Goal: Task Accomplishment & Management: Complete application form

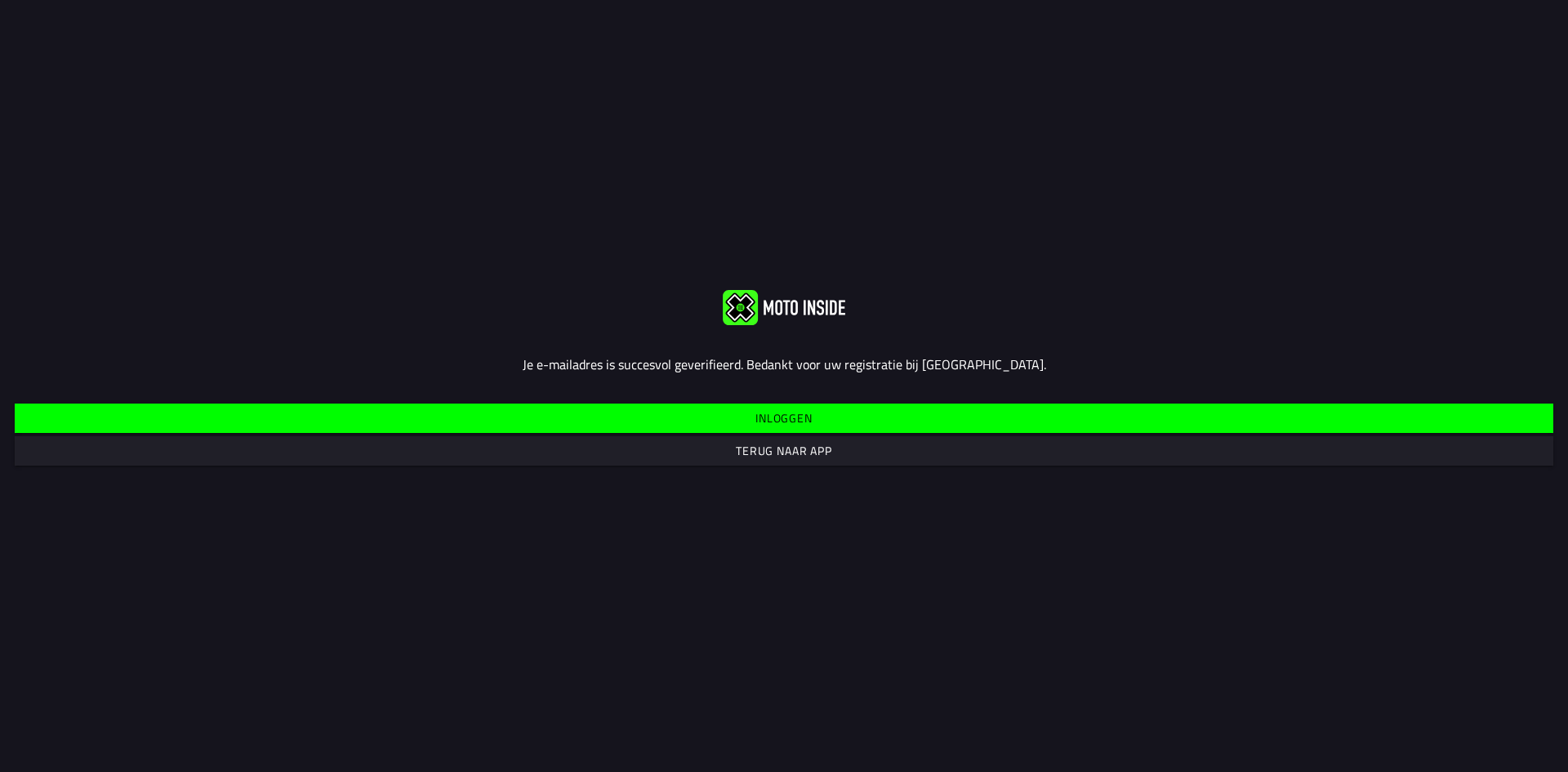
click at [0, 0] on slot "Inloggen" at bounding box center [0, 0] width 0 height 0
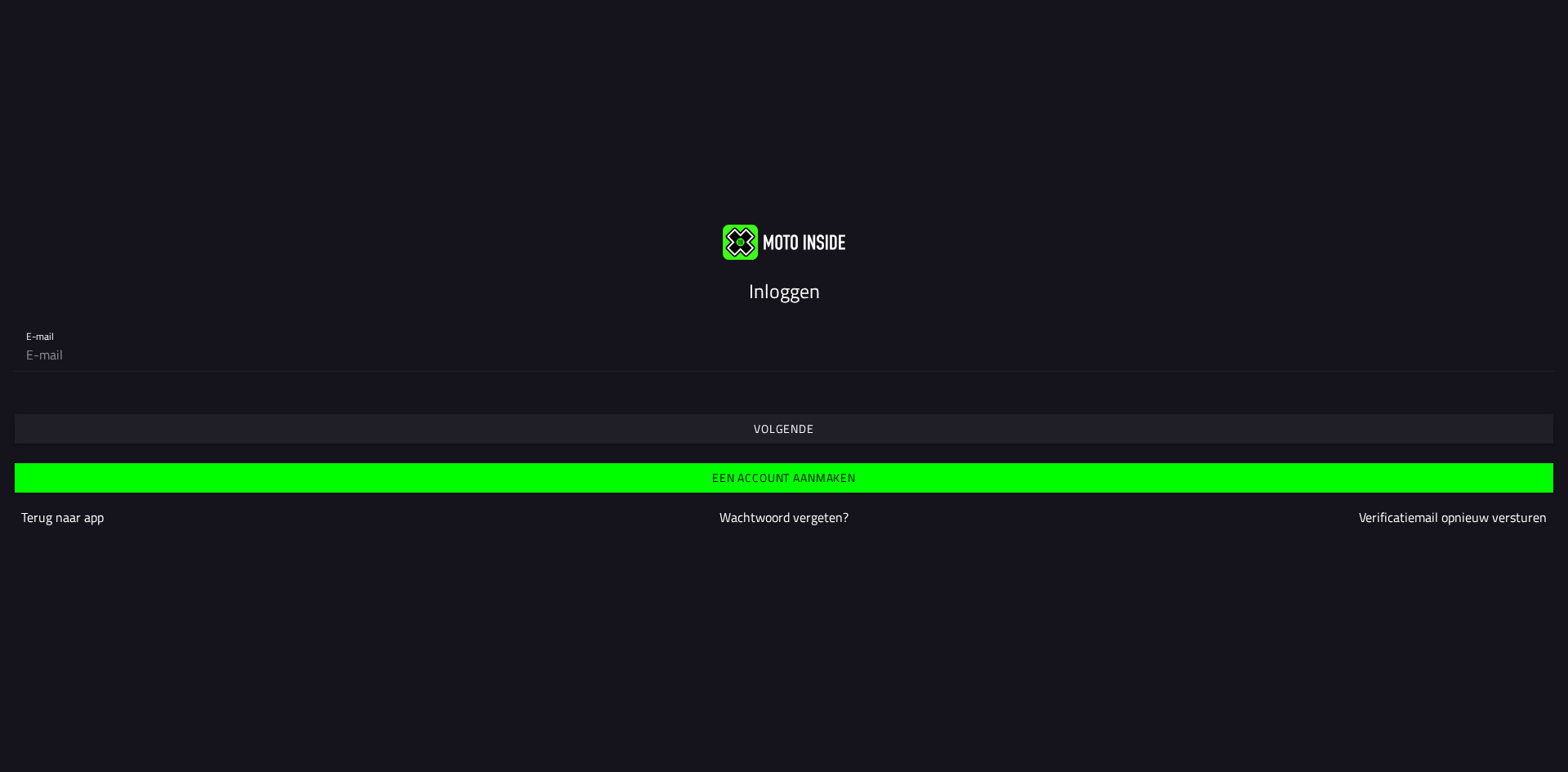
click at [0, 0] on slot "Volgende" at bounding box center [0, 0] width 0 height 0
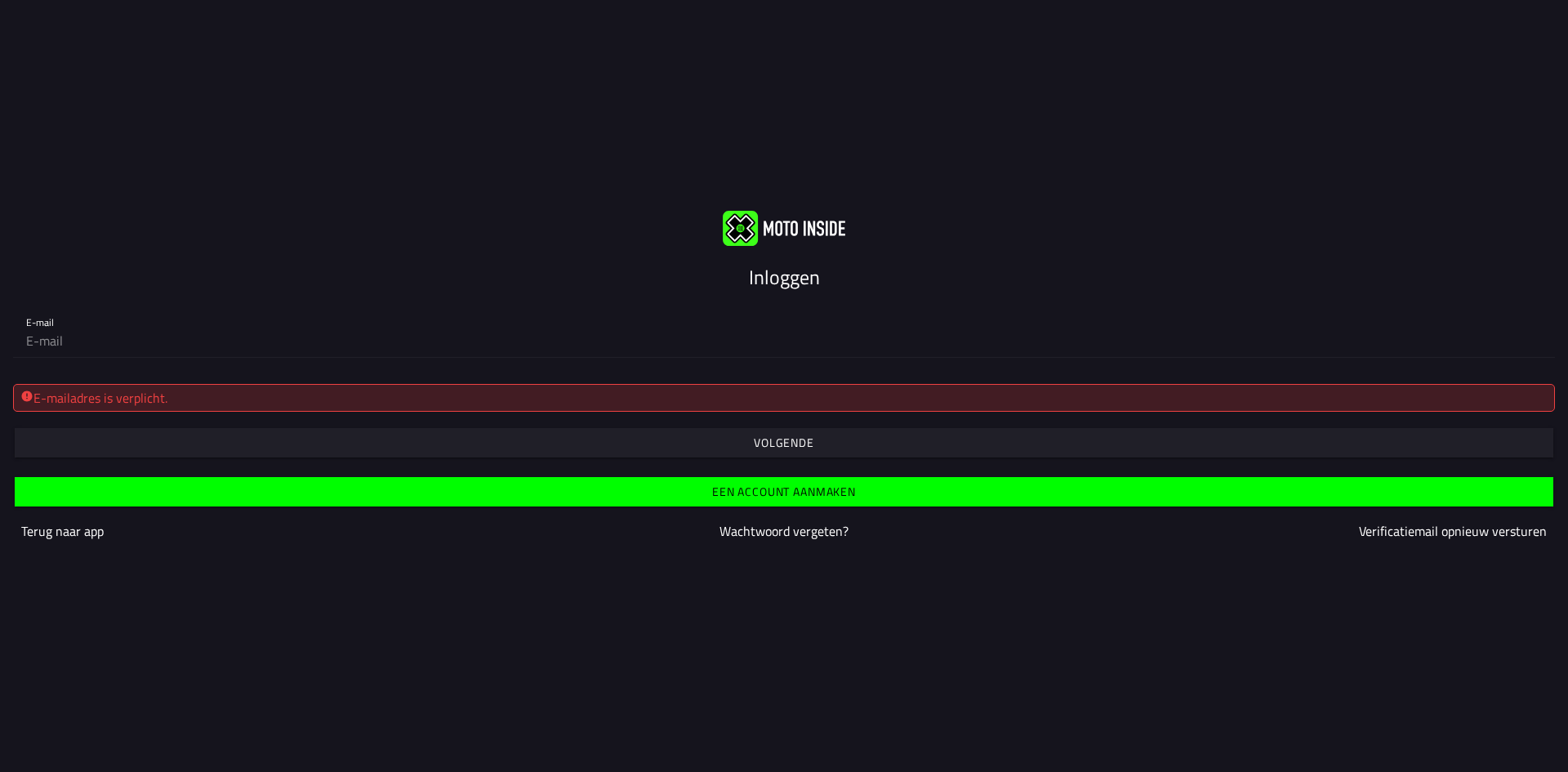
click at [587, 403] on div "E-mailadres is verplicht." at bounding box center [784, 398] width 1528 height 20
click at [0, 0] on slot "Volgende" at bounding box center [0, 0] width 0 height 0
click at [516, 489] on span "Een account aanmaken" at bounding box center [784, 492] width 1514 height 30
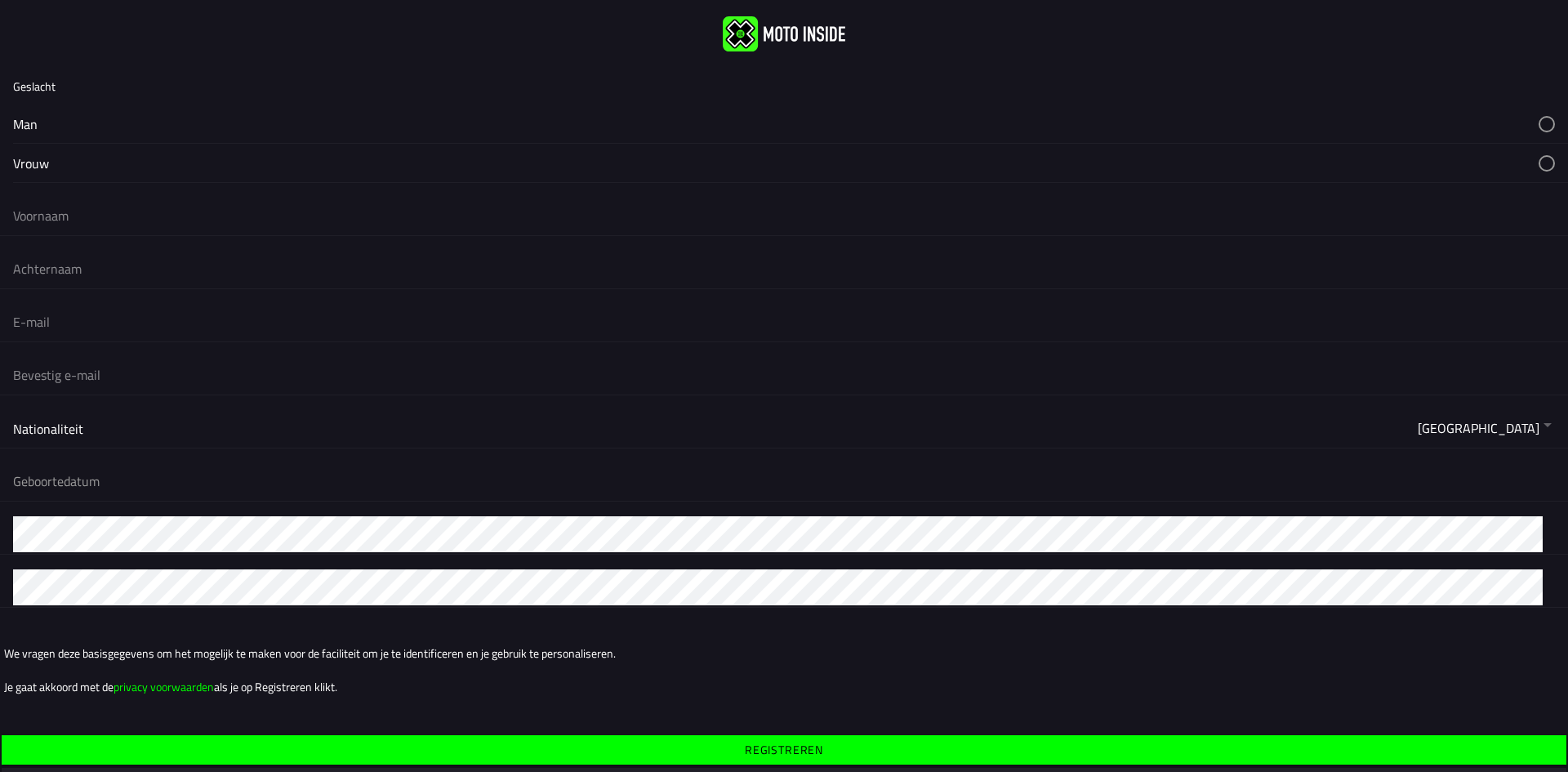
click at [158, 115] on button "button" at bounding box center [791, 124] width 1556 height 39
click at [13, 105] on button "button" at bounding box center [791, 124] width 1556 height 39
click at [152, 122] on button "button" at bounding box center [791, 124] width 1556 height 39
click at [100, 216] on input "text" at bounding box center [784, 216] width 1542 height 36
type input "B"
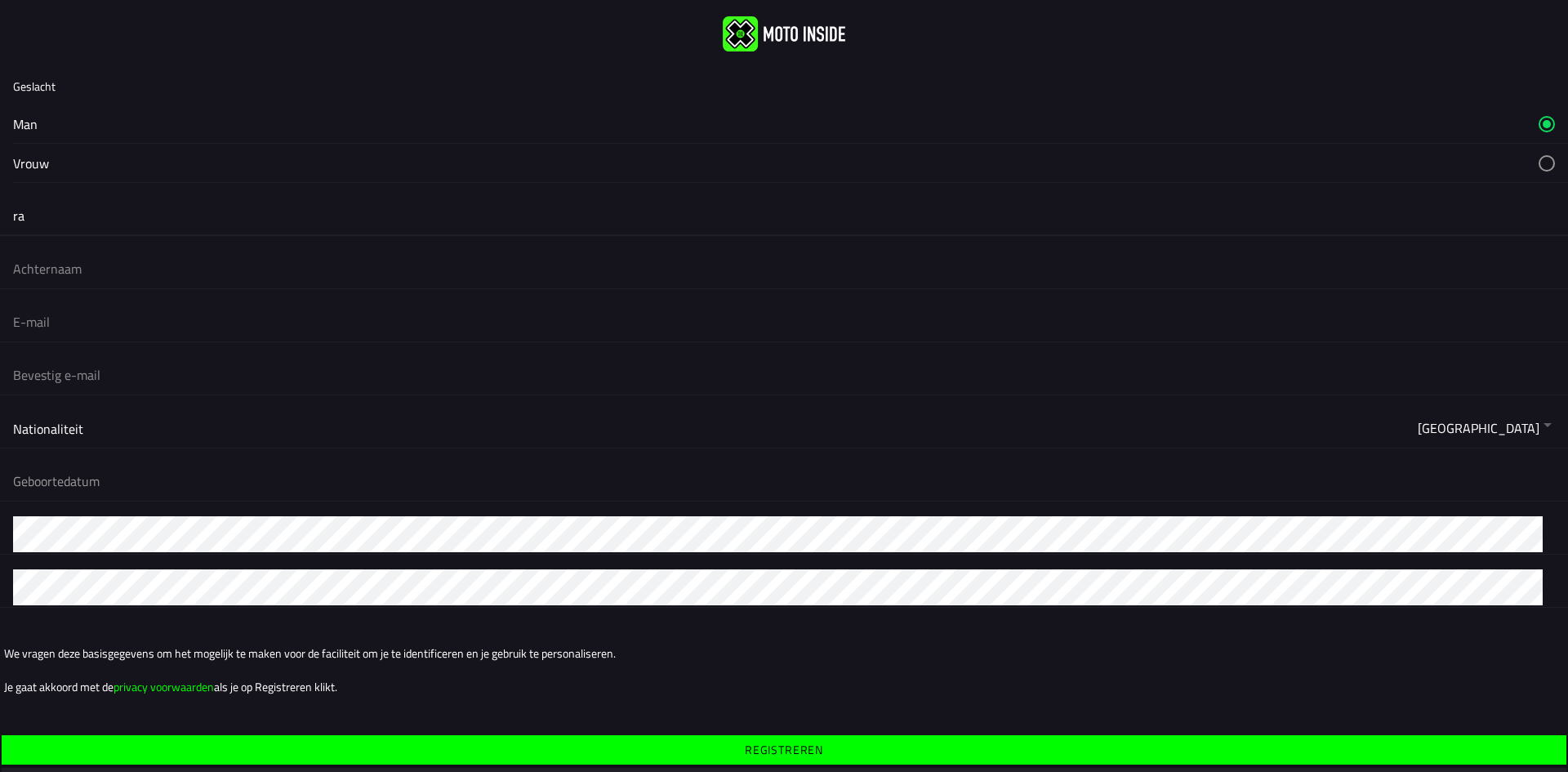
type input "r"
type input "Bram"
